Goal: Find specific page/section: Find specific page/section

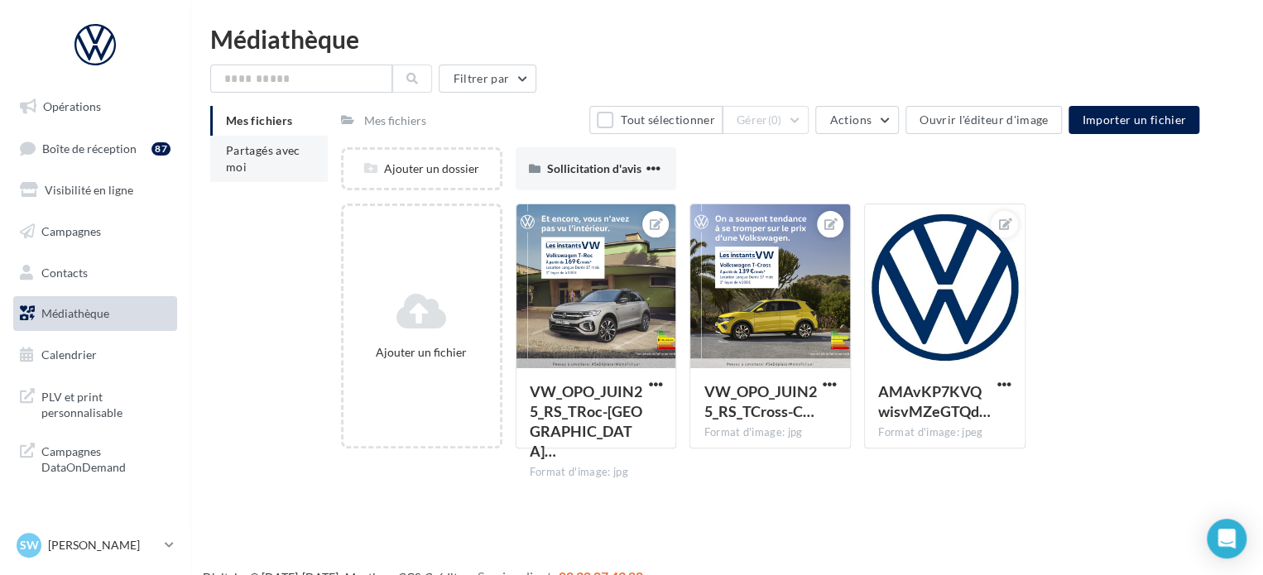
click at [230, 167] on span "Partagés avec moi" at bounding box center [263, 158] width 74 height 31
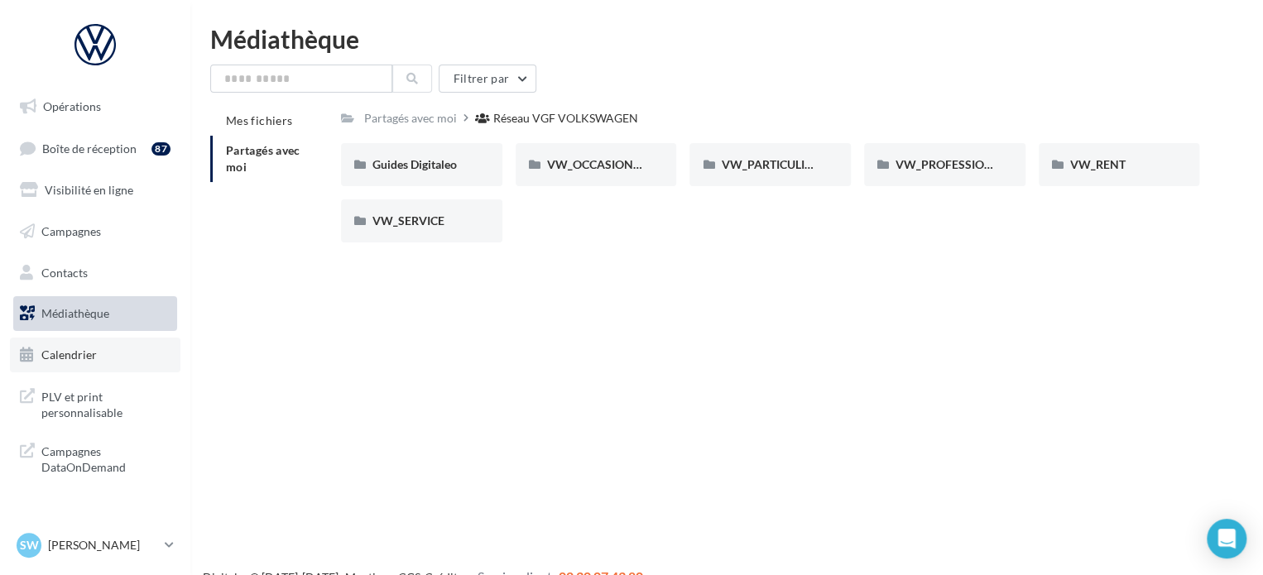
click at [82, 362] on link "Calendrier" at bounding box center [95, 355] width 170 height 35
